Goal: Task Accomplishment & Management: Use online tool/utility

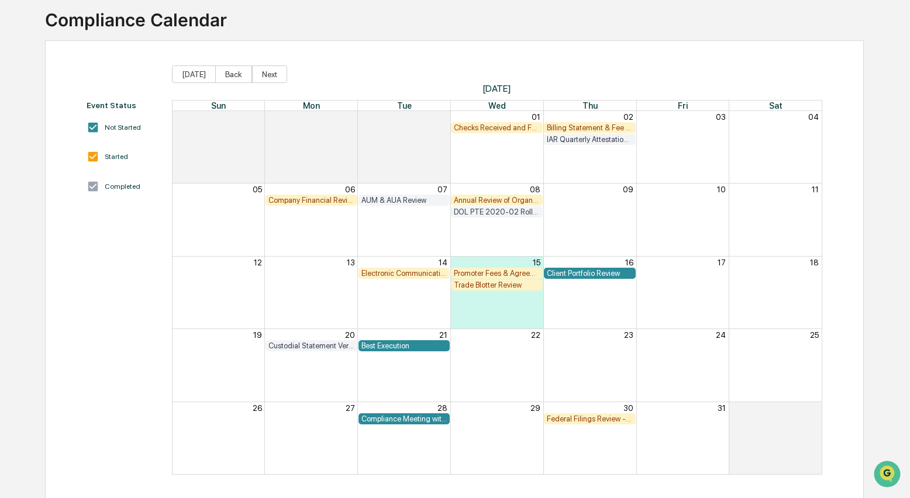
scroll to position [75, 0]
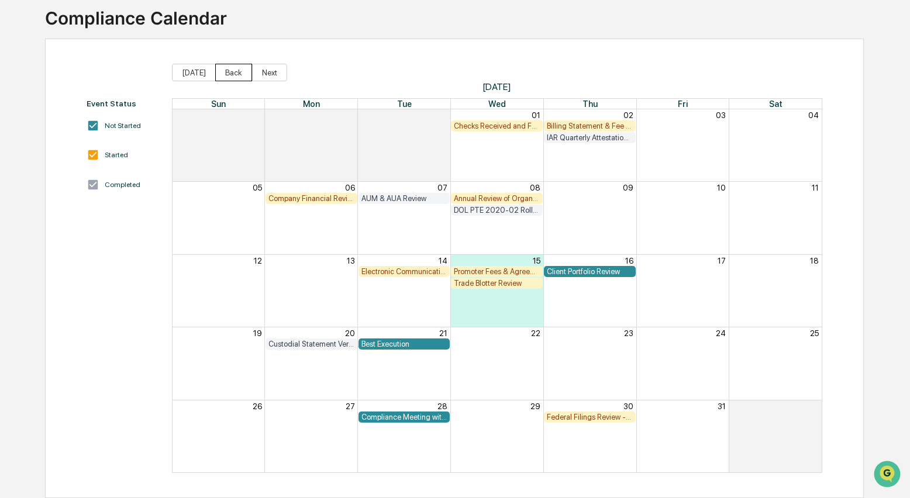
click at [231, 72] on button "Back" at bounding box center [233, 73] width 37 height 18
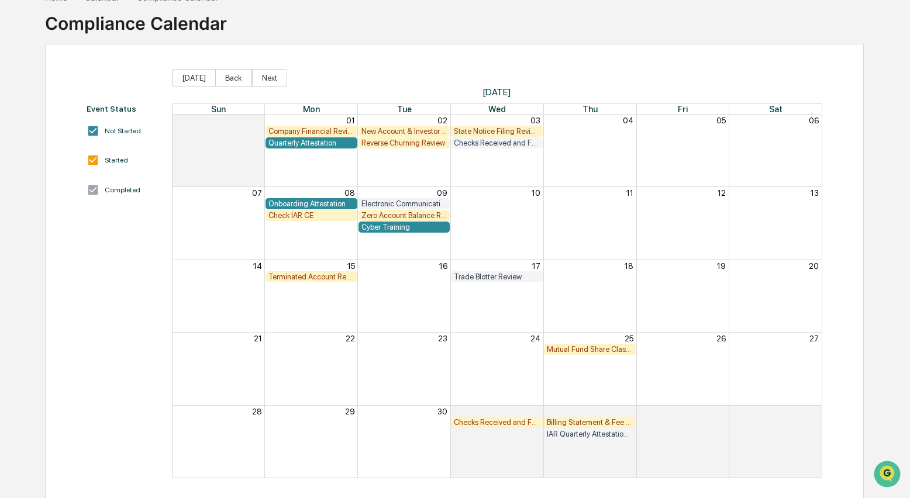
scroll to position [68, 0]
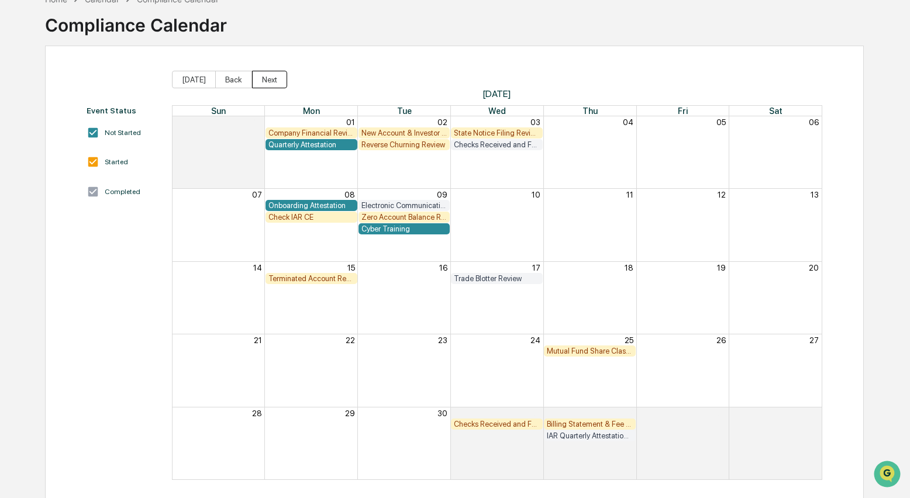
click at [268, 77] on button "Next" at bounding box center [269, 80] width 35 height 18
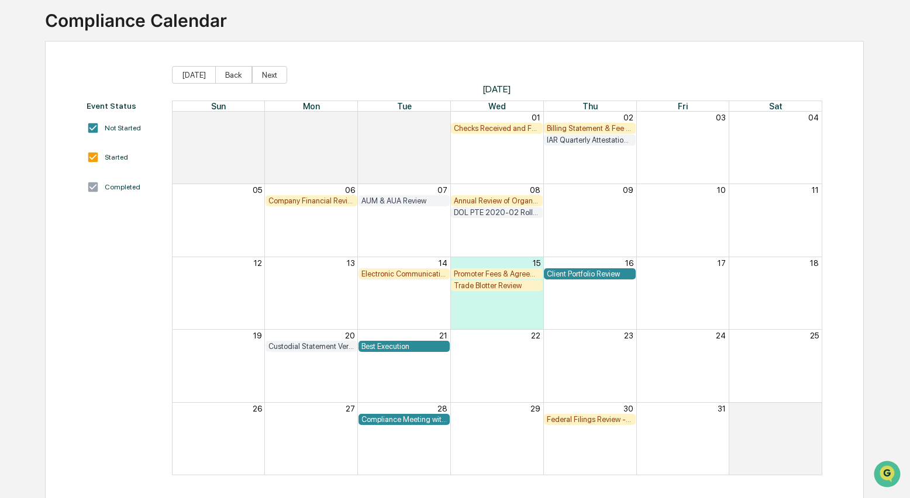
scroll to position [75, 0]
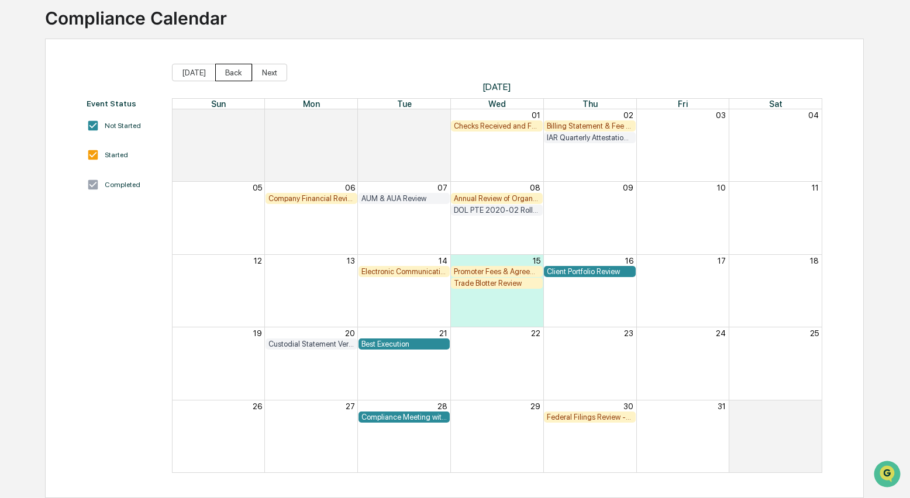
click at [226, 71] on button "Back" at bounding box center [233, 73] width 37 height 18
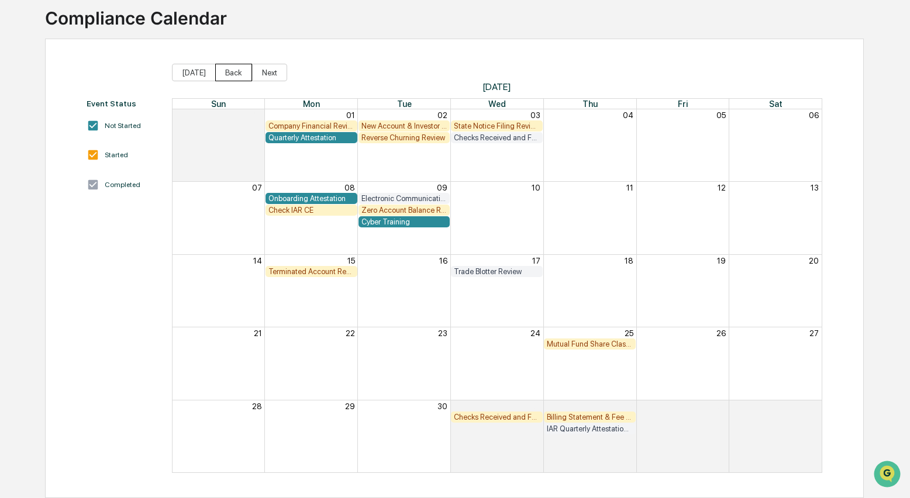
click at [224, 72] on button "Back" at bounding box center [233, 73] width 37 height 18
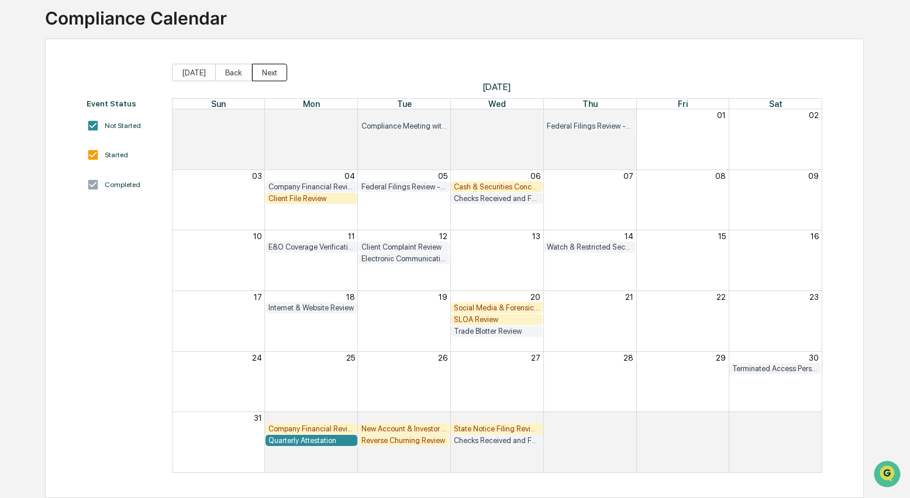
click at [268, 74] on button "Next" at bounding box center [269, 73] width 35 height 18
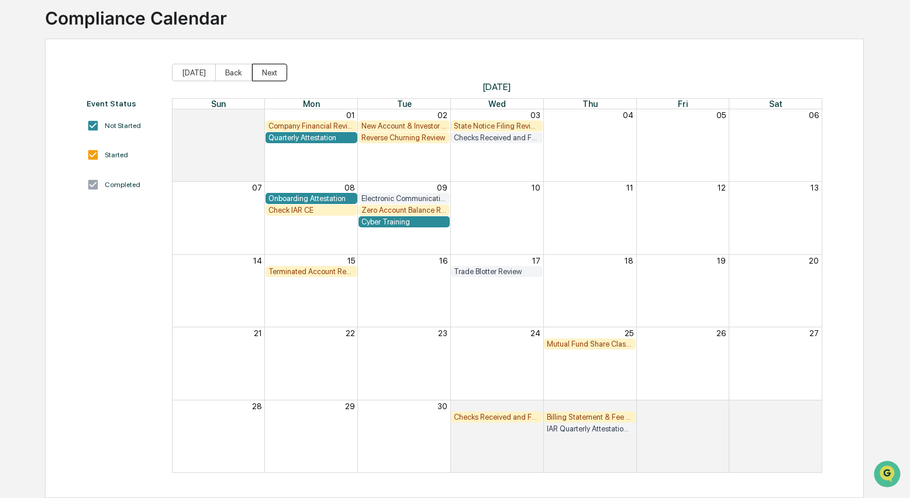
click at [268, 74] on button "Next" at bounding box center [269, 73] width 35 height 18
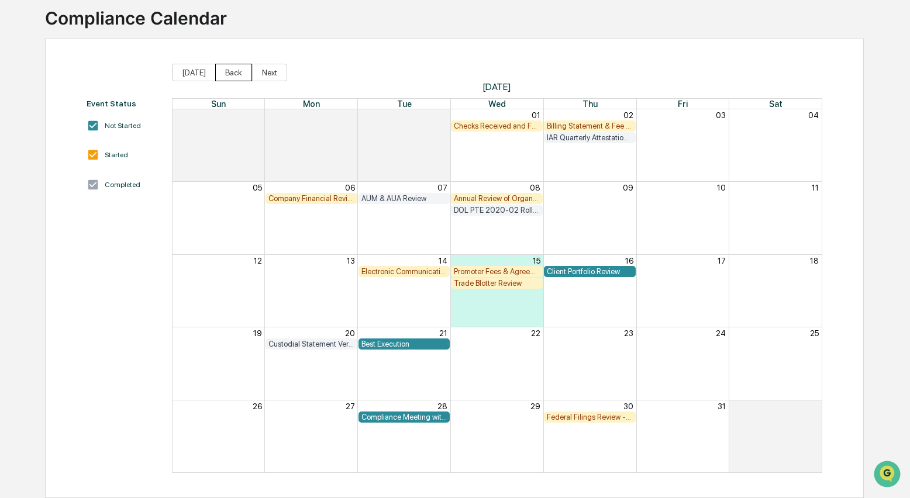
click at [238, 68] on button "Back" at bounding box center [233, 73] width 37 height 18
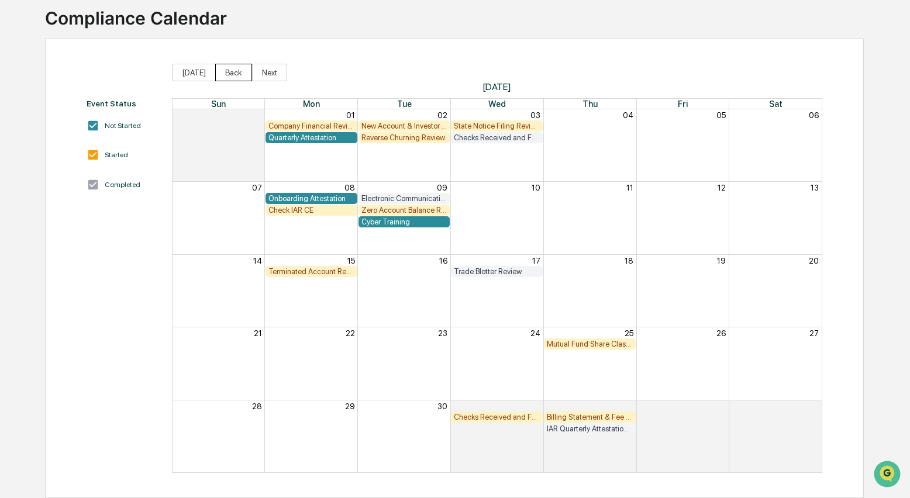
click at [238, 68] on button "Back" at bounding box center [233, 73] width 37 height 18
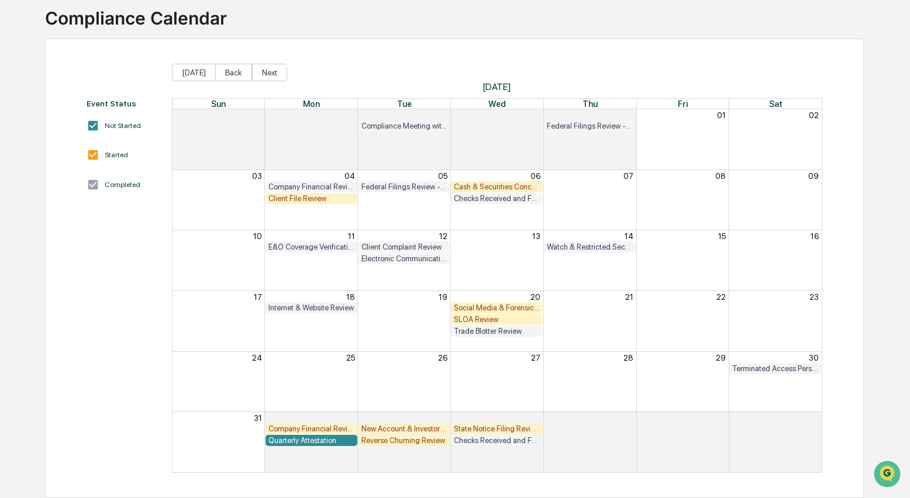
click at [491, 321] on div "SLOA Review" at bounding box center [497, 319] width 86 height 9
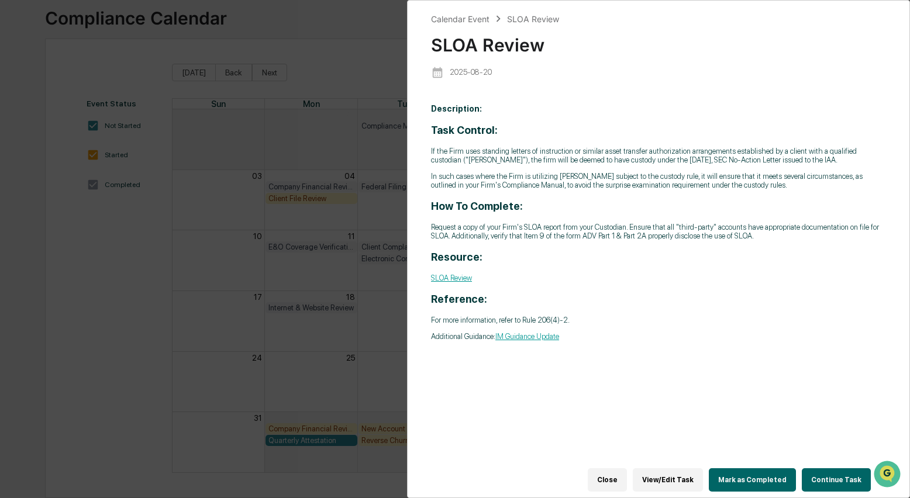
click at [827, 472] on button "Continue Task" at bounding box center [835, 479] width 69 height 23
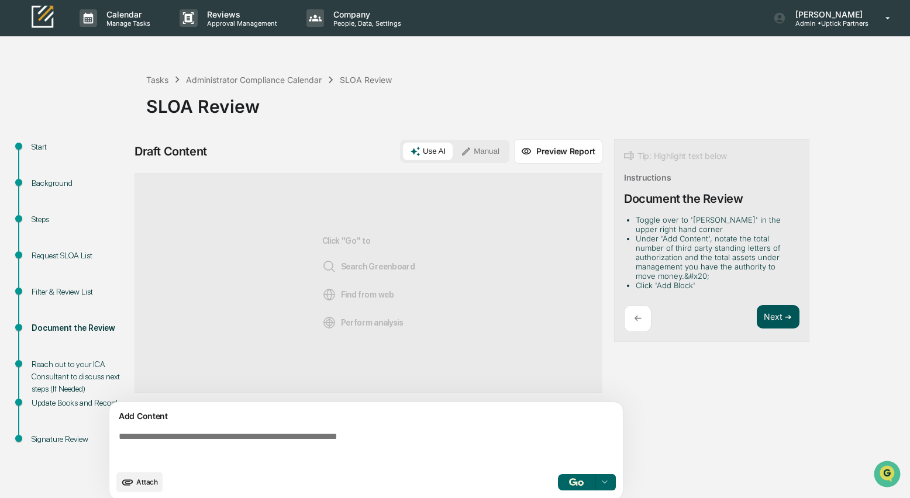
click at [768, 307] on button "Next ➔" at bounding box center [777, 317] width 43 height 24
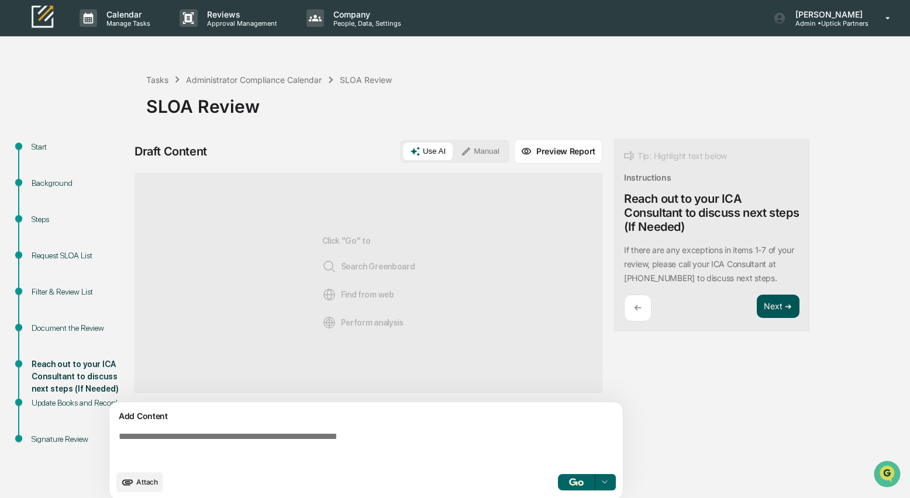
click at [768, 307] on button "Next ➔" at bounding box center [777, 307] width 43 height 24
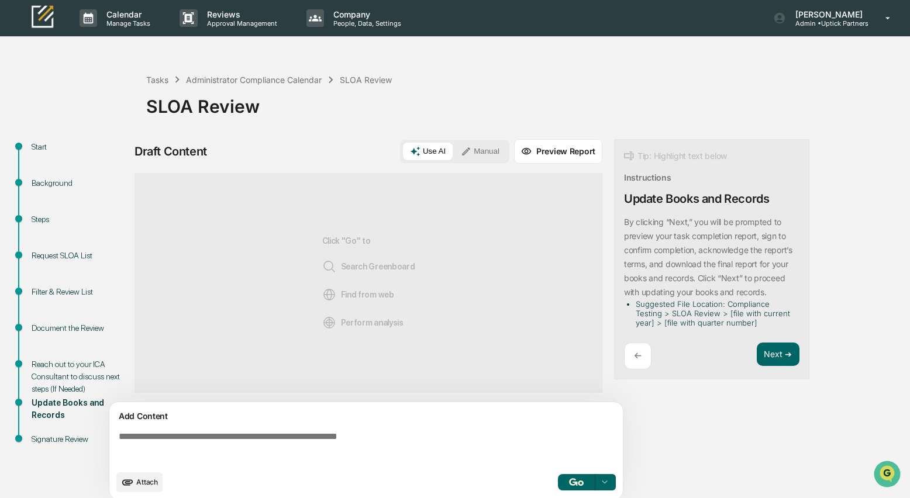
click at [64, 114] on div "Tasks Administrator Compliance Calendar SLOA Review SLOA Review Start Backgroun…" at bounding box center [455, 281] width 910 height 451
click at [166, 81] on div "Tasks" at bounding box center [157, 80] width 22 height 10
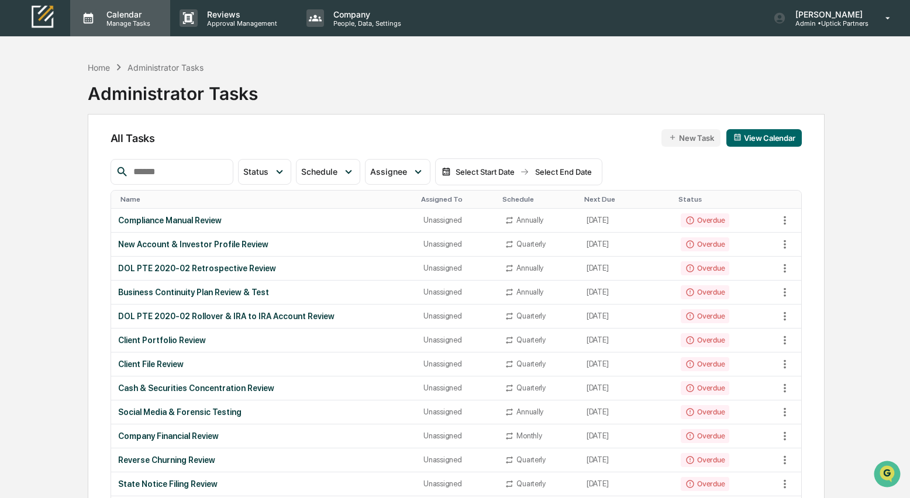
click at [117, 15] on p "Calendar" at bounding box center [126, 14] width 59 height 10
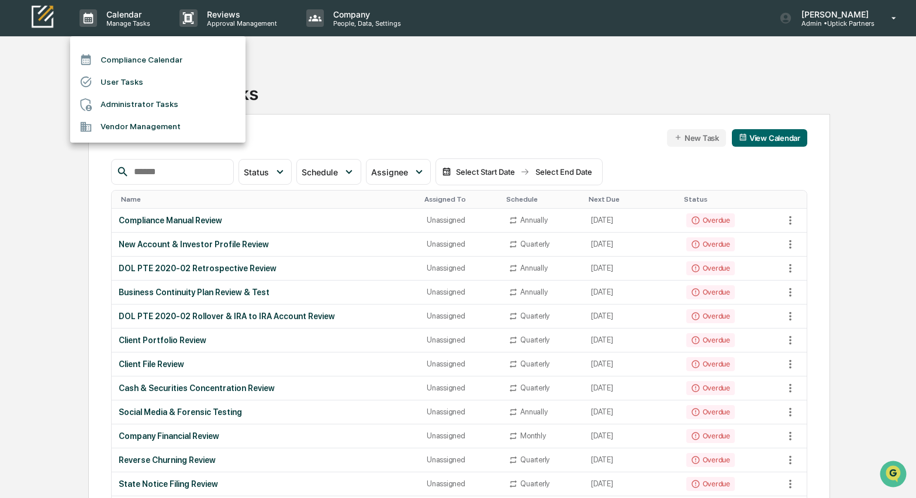
click at [124, 58] on li "Compliance Calendar" at bounding box center [157, 60] width 175 height 22
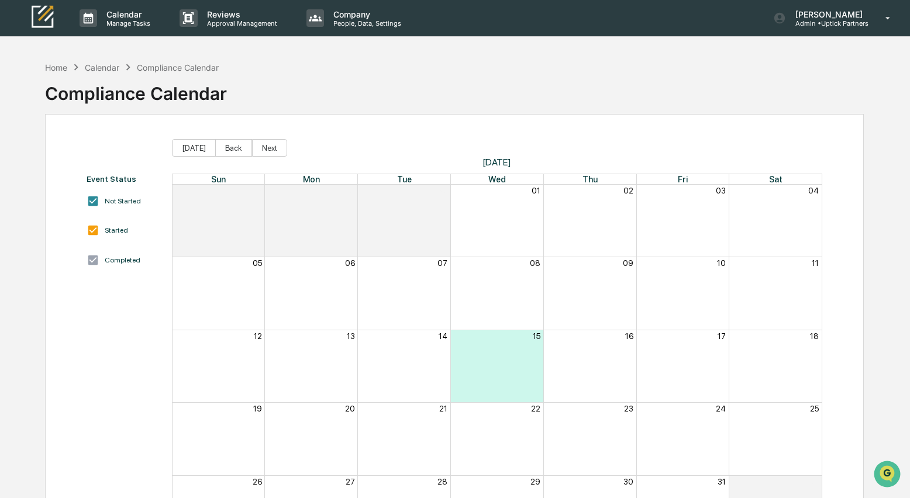
click at [450, 85] on div "Home Calendar Compliance Calendar Compliance Calendar" at bounding box center [454, 85] width 818 height 58
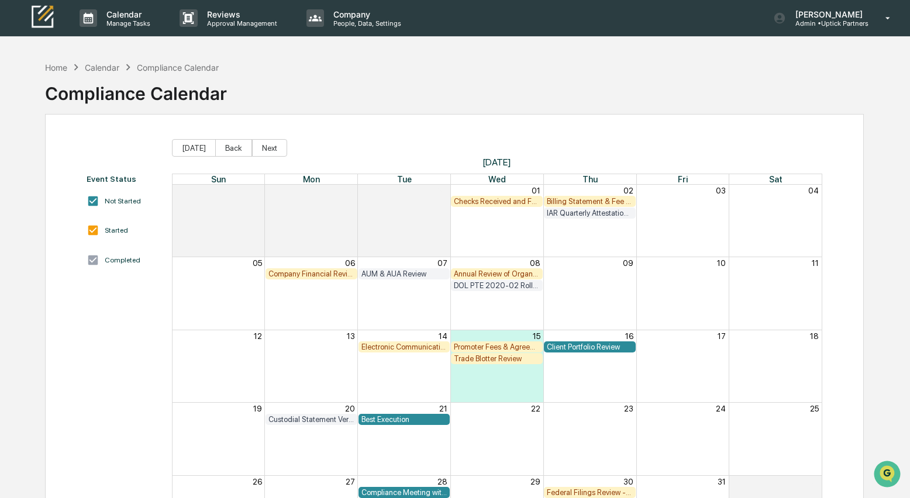
click at [513, 63] on div "Home Calendar Compliance Calendar Compliance Calendar" at bounding box center [454, 85] width 818 height 58
click at [387, 87] on div "Home Calendar Compliance Calendar Compliance Calendar" at bounding box center [454, 85] width 818 height 58
click at [55, 67] on div "Home" at bounding box center [56, 68] width 22 height 10
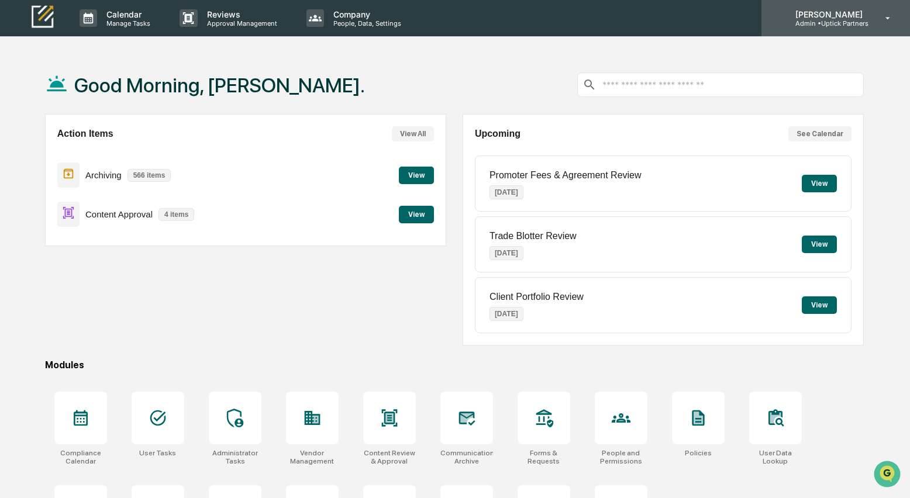
click at [824, 21] on p "Admin • Uptick Partners" at bounding box center [827, 23] width 82 height 8
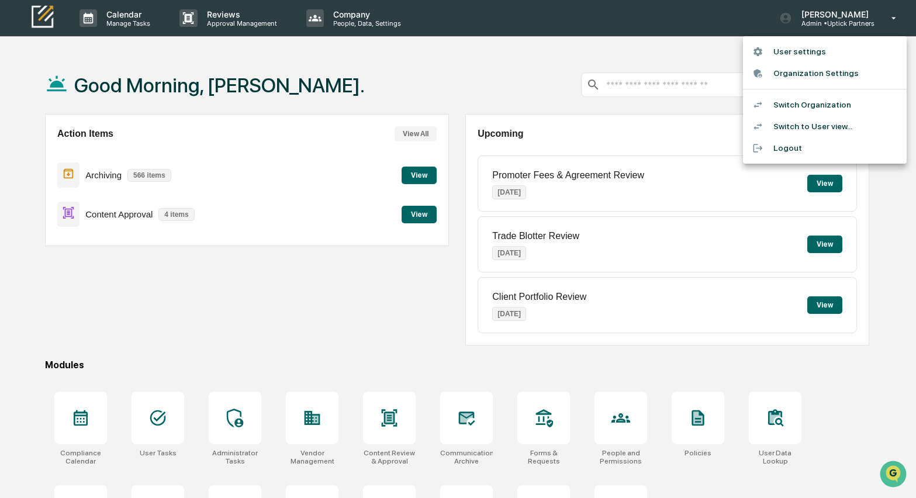
click at [801, 103] on li "Switch Organization" at bounding box center [825, 105] width 164 height 22
